Goal: Task Accomplishment & Management: Manage account settings

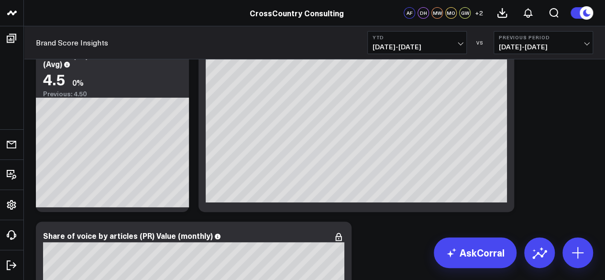
scroll to position [3456, 0]
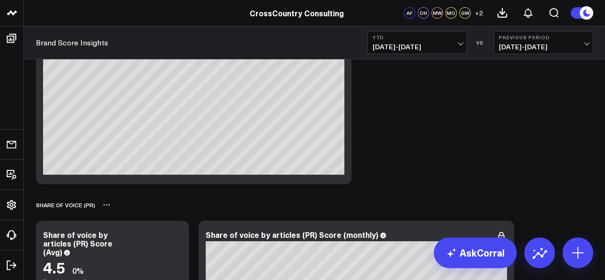
click at [53, 203] on div "Share of Voice (PR)" at bounding box center [65, 205] width 59 height 22
click at [63, 203] on div "Share of Voice (PR)" at bounding box center [65, 205] width 59 height 22
click at [103, 202] on icon at bounding box center [107, 205] width 8 height 8
click at [76, 206] on div "Share of Voice (PR)" at bounding box center [65, 205] width 59 height 22
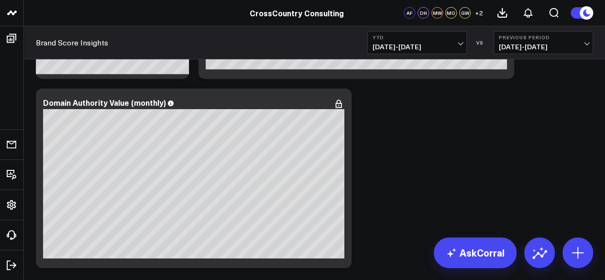
scroll to position [3509, 0]
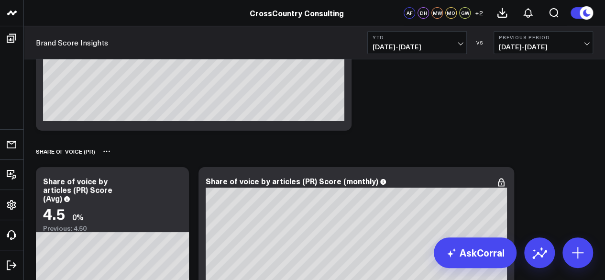
click at [104, 152] on icon at bounding box center [107, 151] width 8 height 8
click at [117, 161] on button "Rename" at bounding box center [132, 161] width 42 height 16
click at [77, 153] on div "Share of Voice (PR)" at bounding box center [65, 151] width 59 height 22
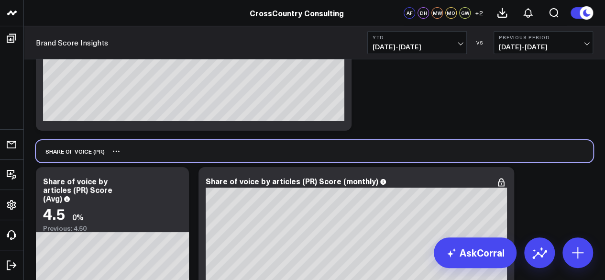
click at [95, 155] on div "Share of Voice (PR)" at bounding box center [314, 151] width 557 height 22
click at [113, 153] on div "Share of Voice (PR)" at bounding box center [314, 151] width 557 height 22
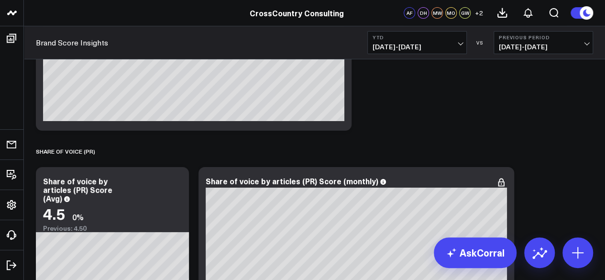
click at [107, 153] on icon at bounding box center [107, 151] width 8 height 8
click at [113, 154] on button "Rename" at bounding box center [132, 161] width 42 height 16
click at [88, 155] on div "Share of Voice (PShare a voice by articles (PR)" at bounding box center [109, 151] width 146 height 22
click at [195, 154] on div "Share a voice by articles (PR)" at bounding box center [314, 151] width 557 height 22
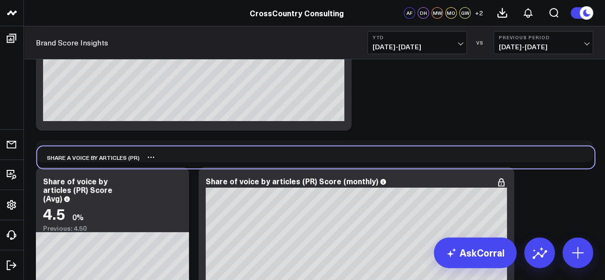
drag, startPoint x: 185, startPoint y: 173, endPoint x: 197, endPoint y: 159, distance: 17.6
click at [197, 159] on div "Share a voice by articles (PR)" at bounding box center [315, 157] width 557 height 22
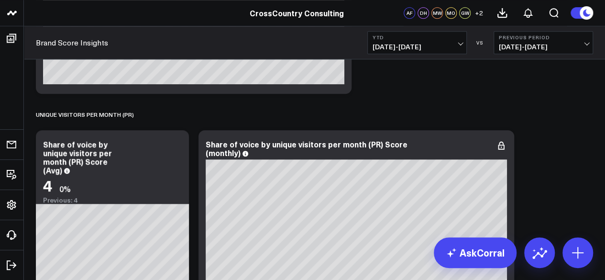
scroll to position [3951, 0]
click at [142, 112] on icon at bounding box center [145, 114] width 8 height 8
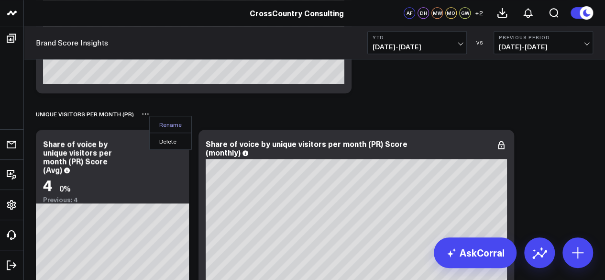
click at [159, 120] on button "Rename" at bounding box center [171, 124] width 42 height 16
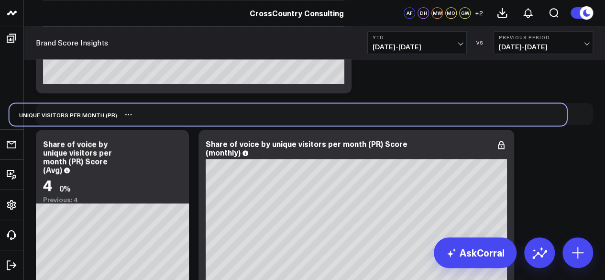
drag, startPoint x: 134, startPoint y: 117, endPoint x: 112, endPoint y: 118, distance: 22.0
click at [112, 118] on div "Unique Visitors per Month (PR)" at bounding box center [288, 114] width 557 height 22
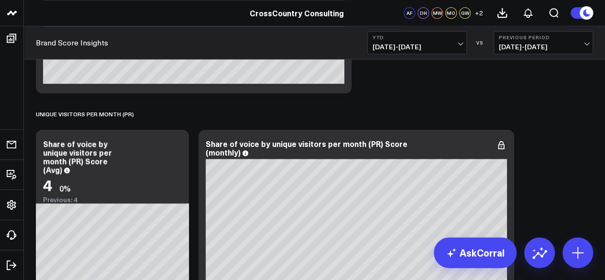
click at [142, 117] on icon at bounding box center [145, 114] width 8 height 8
click at [154, 119] on button "Rename" at bounding box center [171, 124] width 42 height 16
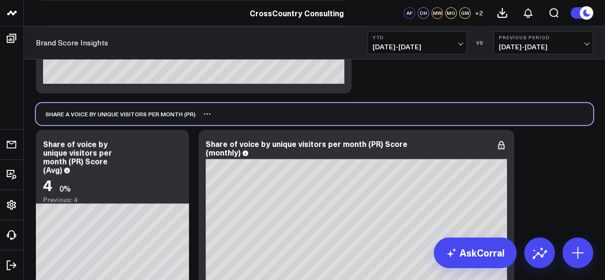
click at [237, 110] on div "Share a voice by unique visitors per month (PR)" at bounding box center [314, 114] width 557 height 22
